Goal: Information Seeking & Learning: Stay updated

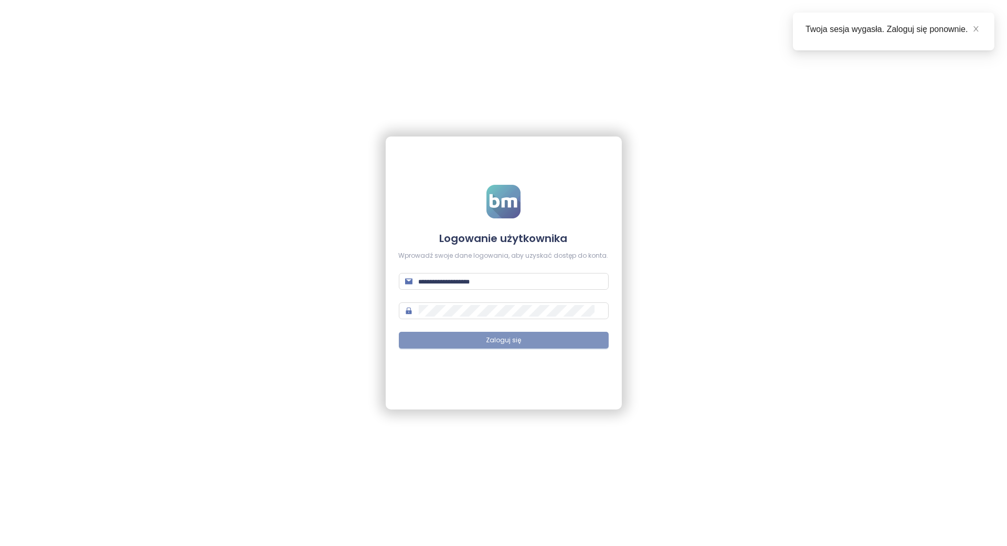
type input "**********"
click at [456, 340] on button "Zaloguj się" at bounding box center [504, 340] width 210 height 17
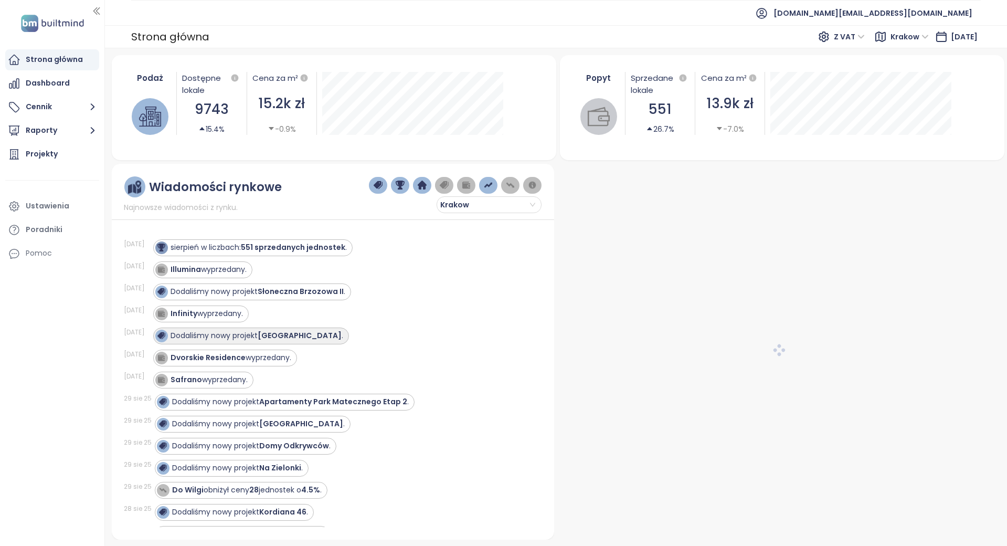
click at [230, 336] on div "Dodaliśmy nowy projekt [GEOGRAPHIC_DATA] ." at bounding box center [257, 335] width 173 height 11
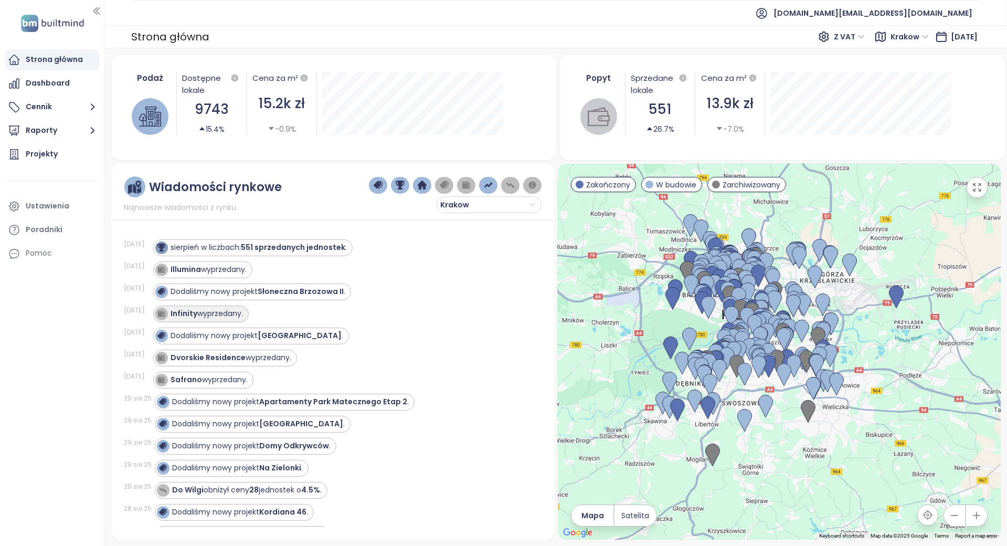
click at [226, 316] on div "Infinity wyprzedany." at bounding box center [207, 313] width 72 height 11
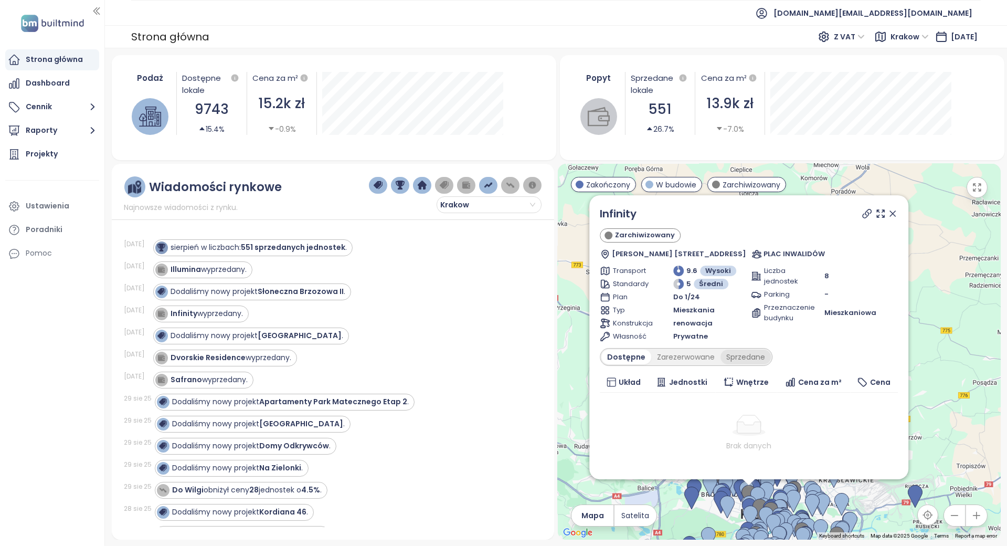
click at [766, 361] on div "Sprzedane" at bounding box center [746, 357] width 50 height 15
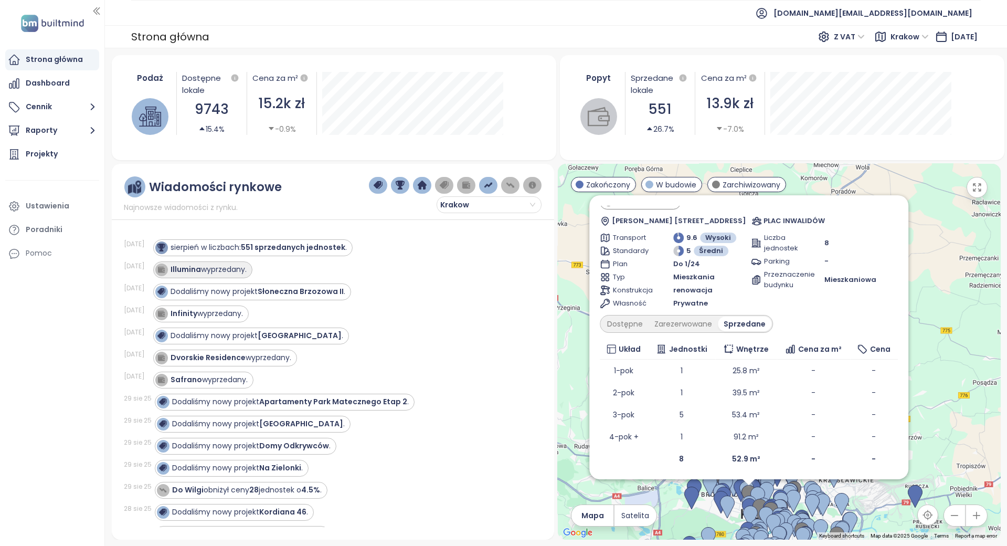
click at [232, 262] on div "Illumina wyprzedany." at bounding box center [202, 269] width 99 height 17
click at [244, 270] on div "Illumina wyprzedany." at bounding box center [209, 269] width 76 height 11
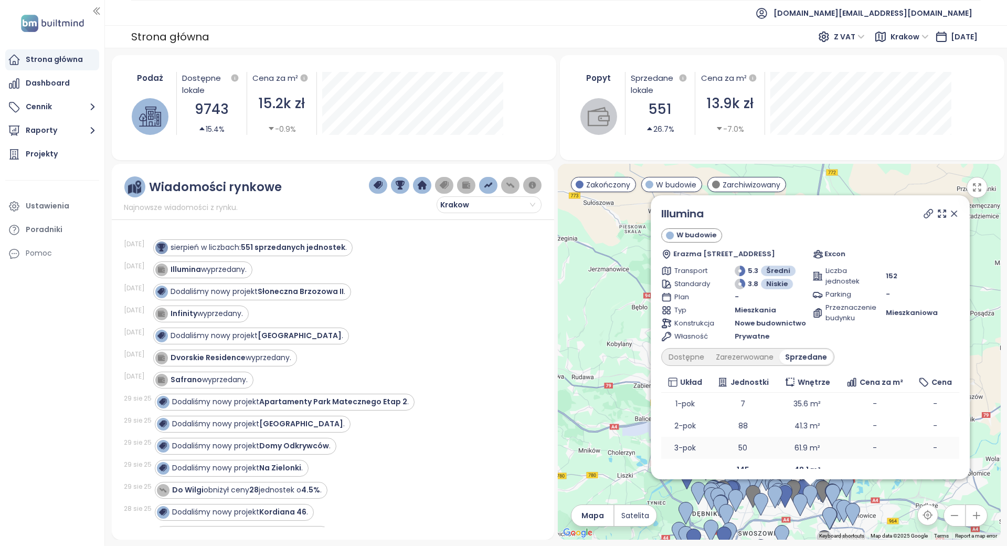
scroll to position [11, 0]
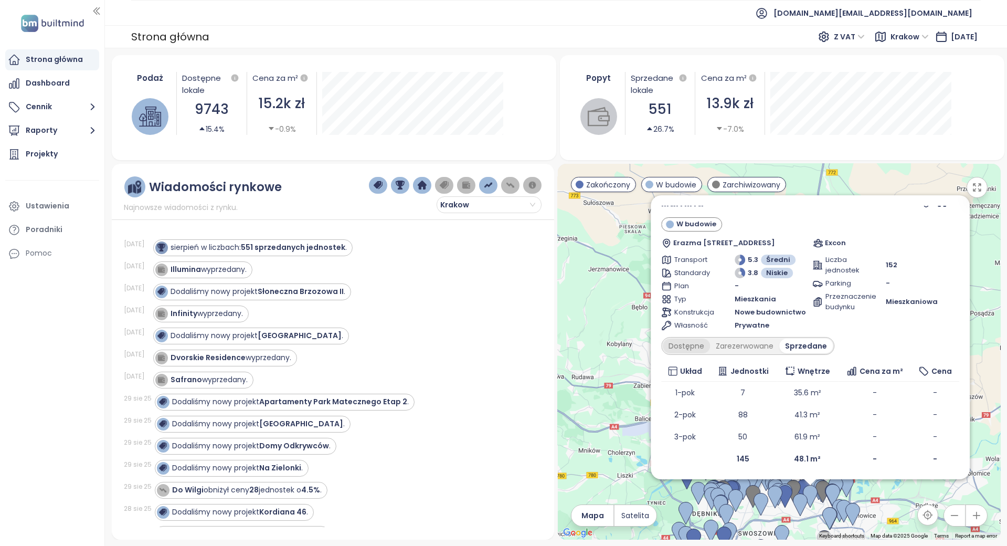
click at [681, 341] on div "Dostępne" at bounding box center [686, 346] width 47 height 15
click at [741, 342] on div "Zarezerwowane" at bounding box center [747, 346] width 69 height 15
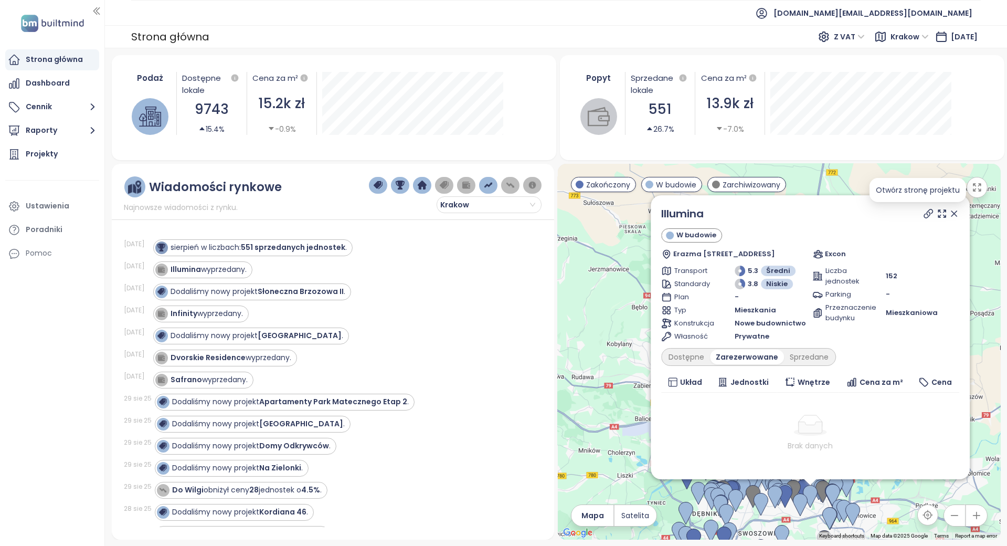
click at [924, 214] on icon at bounding box center [928, 213] width 8 height 8
click at [338, 214] on div "Wiadomości rynkowe Najnowsze wiadomości z rynku. [GEOGRAPHIC_DATA] [DATE] sierp…" at bounding box center [333, 352] width 443 height 376
